Goal: Obtain resource: Obtain resource

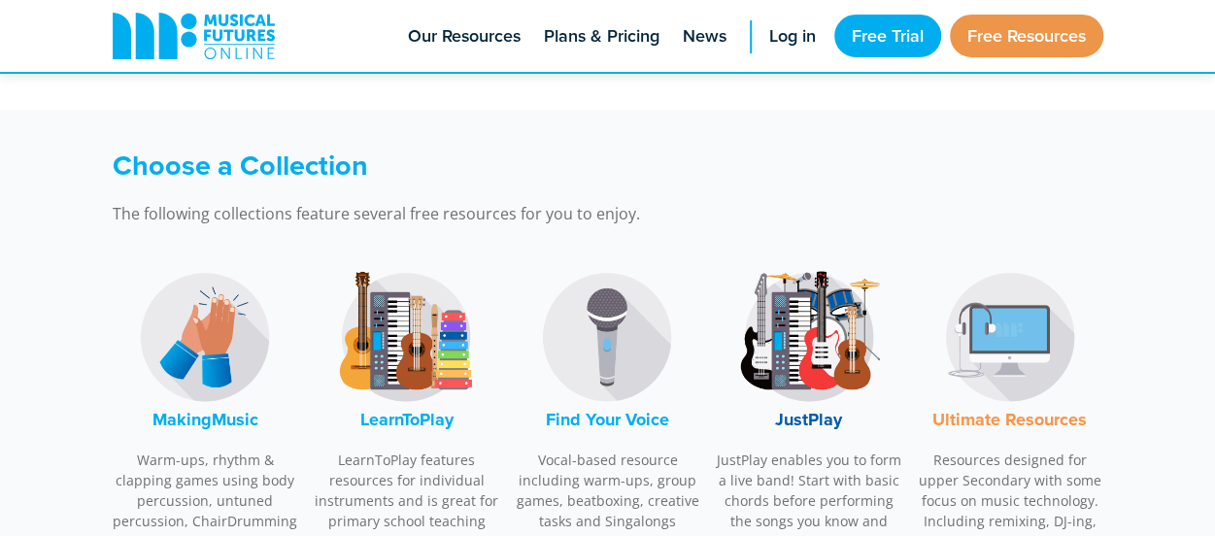
scroll to position [502, 0]
